Goal: Navigation & Orientation: Find specific page/section

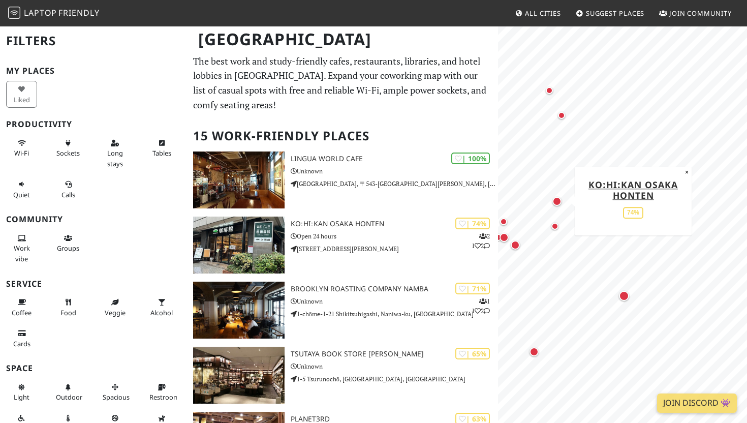
click at [556, 203] on div "Map marker" at bounding box center [557, 201] width 9 height 9
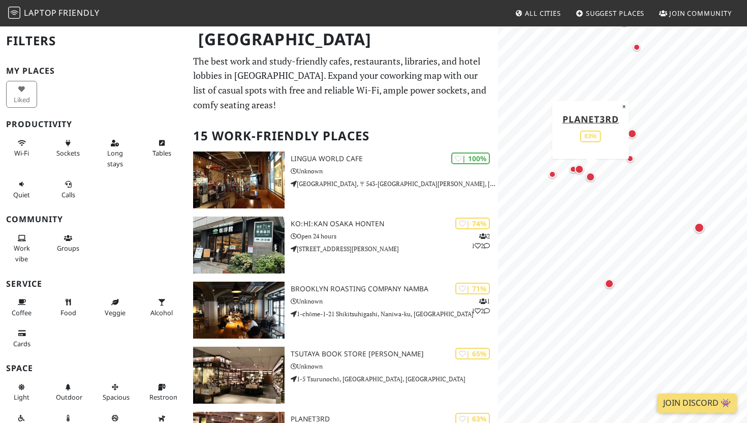
click at [589, 177] on div "Map marker" at bounding box center [590, 176] width 9 height 9
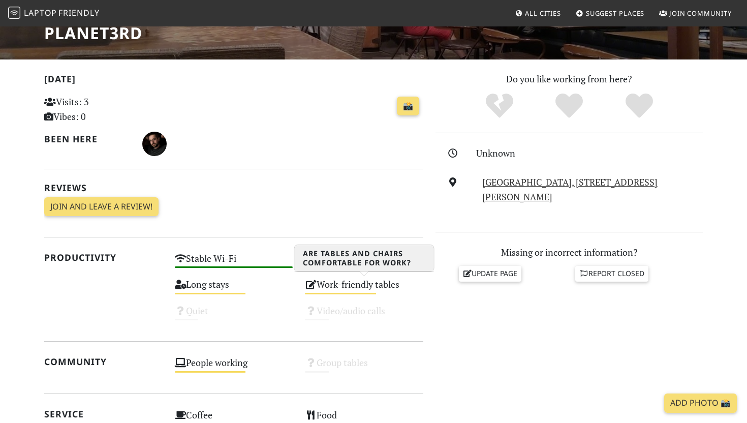
scroll to position [85, 0]
